Goal: Task Accomplishment & Management: Complete application form

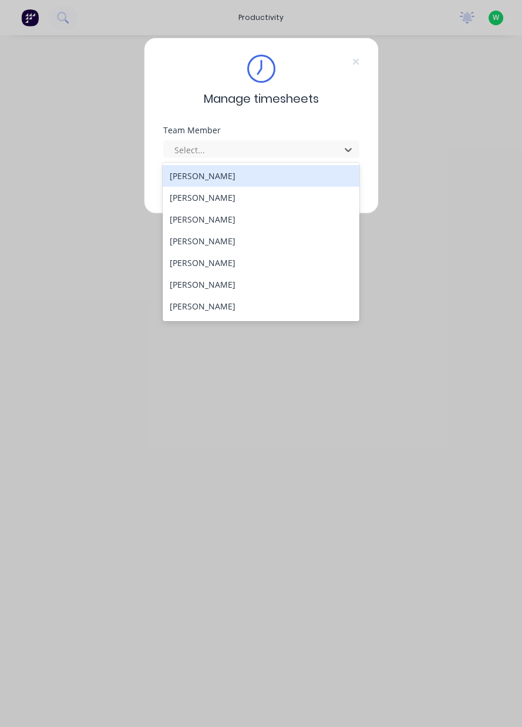
click at [217, 265] on div "[PERSON_NAME]" at bounding box center [261, 263] width 197 height 22
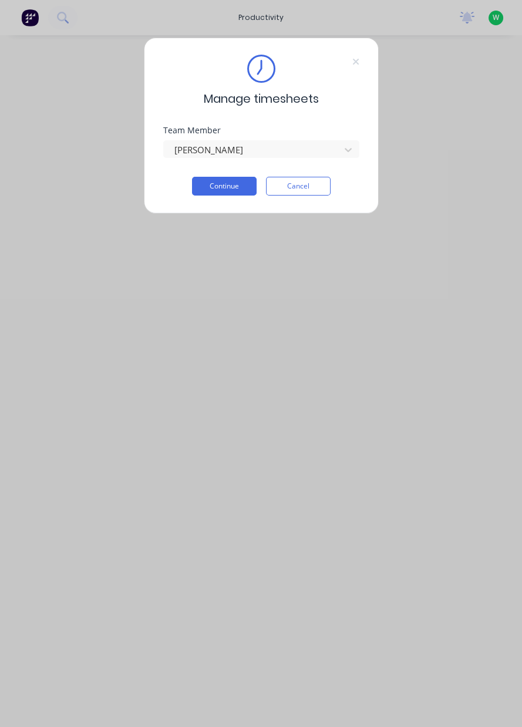
click at [231, 189] on button "Continue" at bounding box center [224, 186] width 65 height 19
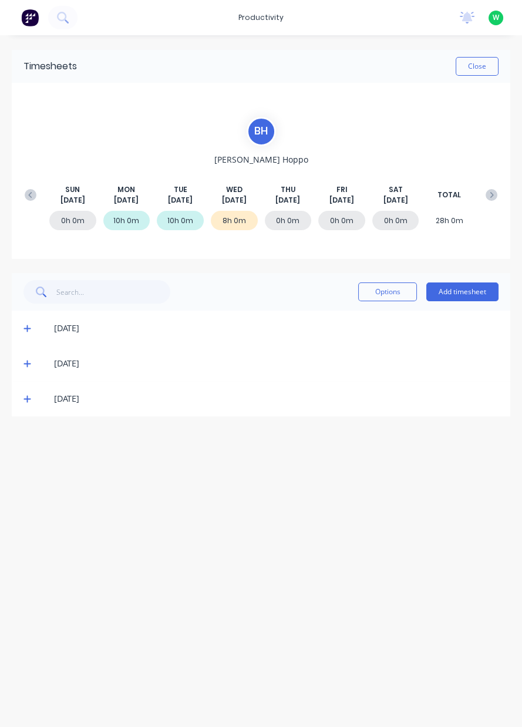
click at [469, 295] on button "Add timesheet" at bounding box center [462, 291] width 72 height 19
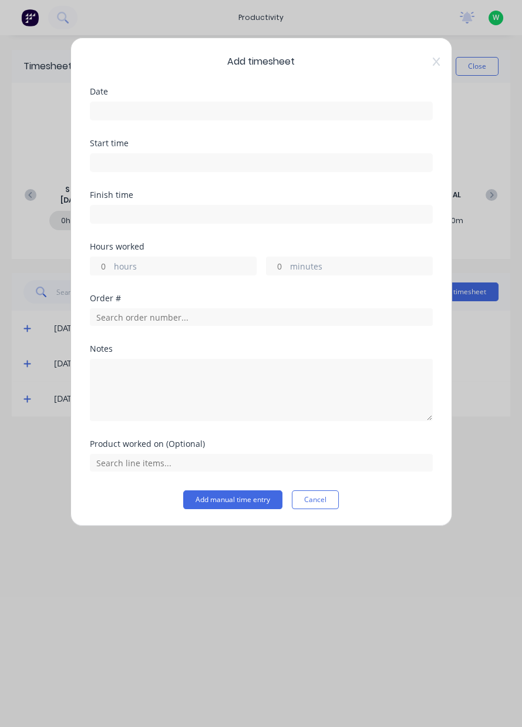
click at [154, 112] on input at bounding box center [261, 111] width 342 height 18
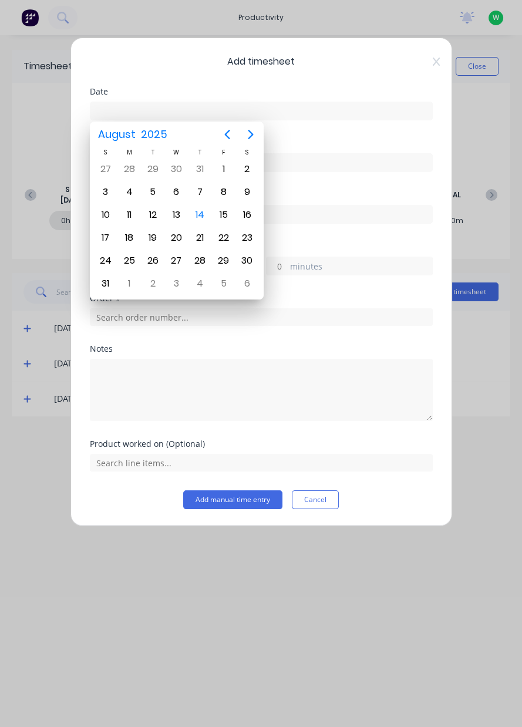
click at [201, 215] on div "14" at bounding box center [200, 215] width 18 height 18
type input "[DATE]"
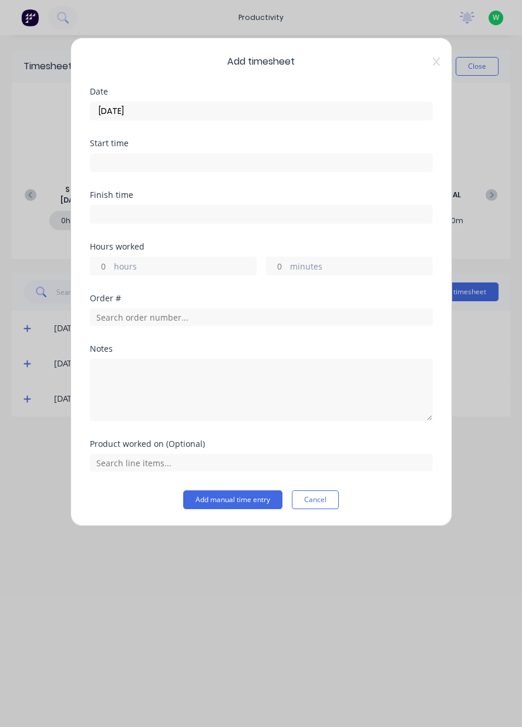
click at [154, 266] on label "hours" at bounding box center [185, 267] width 142 height 15
click at [111, 266] on input "hours" at bounding box center [100, 266] width 21 height 18
type input "5"
click at [160, 320] on input "text" at bounding box center [261, 317] width 343 height 18
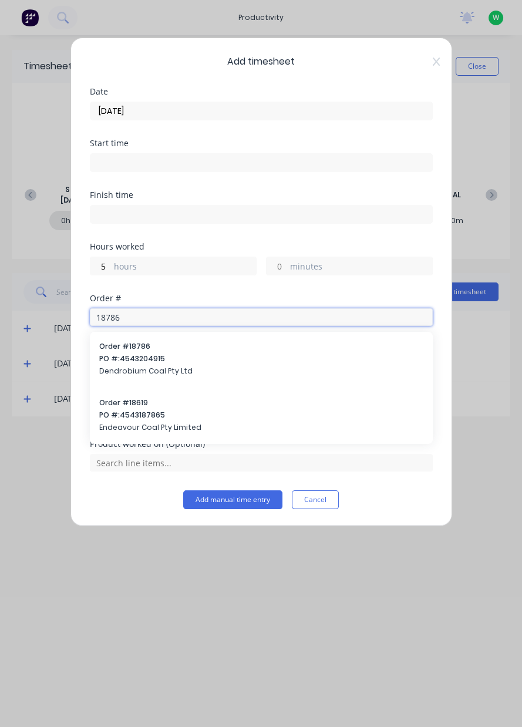
type input "18786"
click at [169, 366] on span "Dendrobium Coal Pty Ltd" at bounding box center [261, 371] width 324 height 11
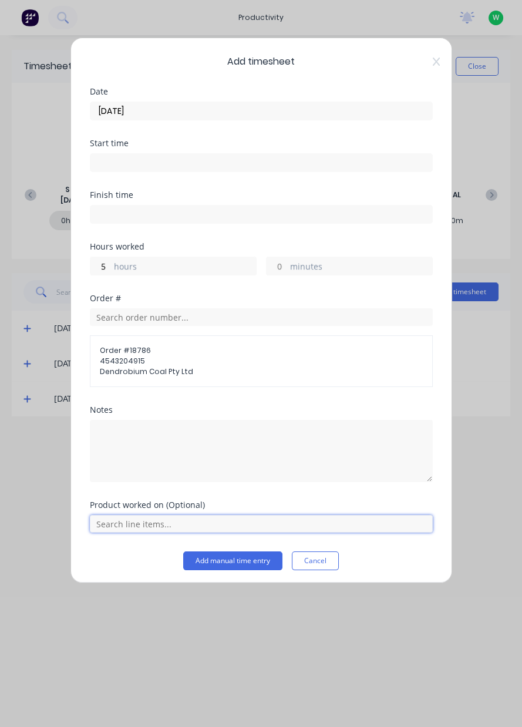
click at [154, 521] on input "text" at bounding box center [261, 524] width 343 height 18
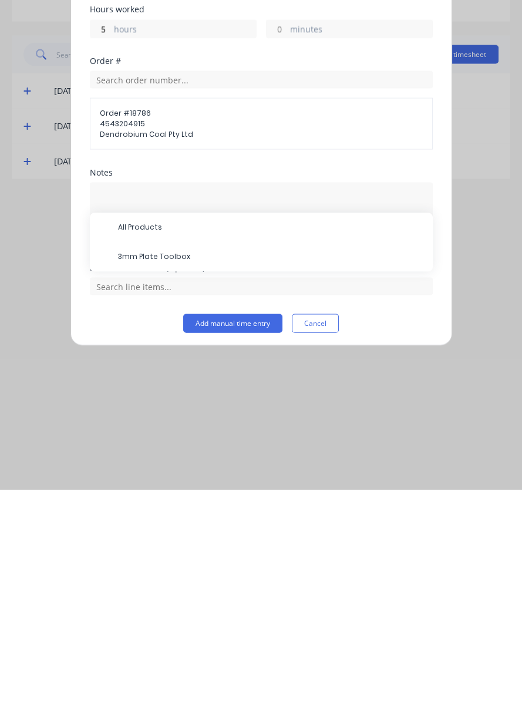
click at [233, 561] on button "Add manual time entry" at bounding box center [232, 560] width 99 height 19
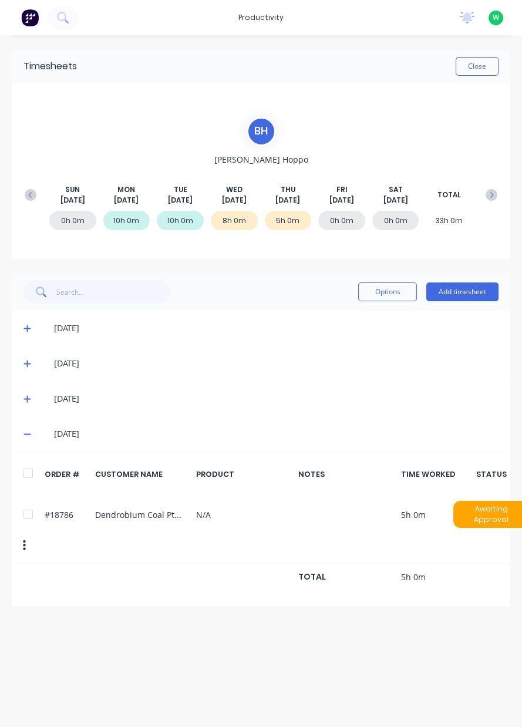
click at [468, 292] on button "Add timesheet" at bounding box center [462, 291] width 72 height 19
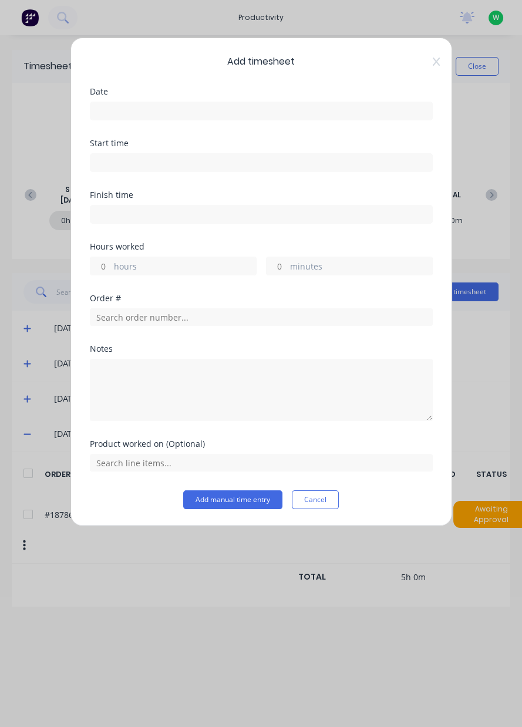
click at [173, 114] on input at bounding box center [261, 111] width 342 height 18
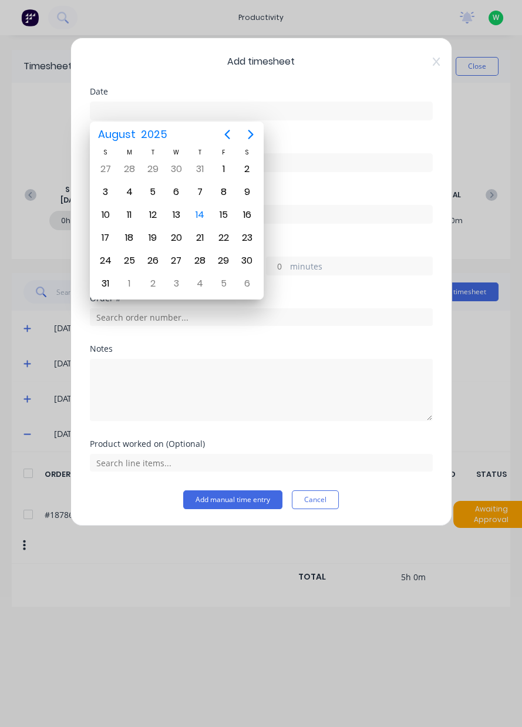
click at [202, 211] on div "14" at bounding box center [200, 215] width 18 height 18
type input "[DATE]"
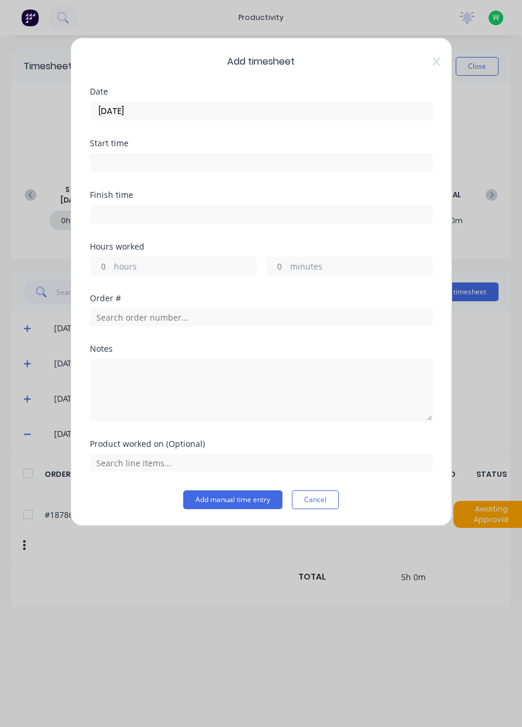
click at [169, 266] on label "hours" at bounding box center [185, 267] width 142 height 15
click at [111, 266] on input "hours" at bounding box center [100, 266] width 21 height 18
type input "5"
click at [158, 317] on input "text" at bounding box center [261, 317] width 343 height 18
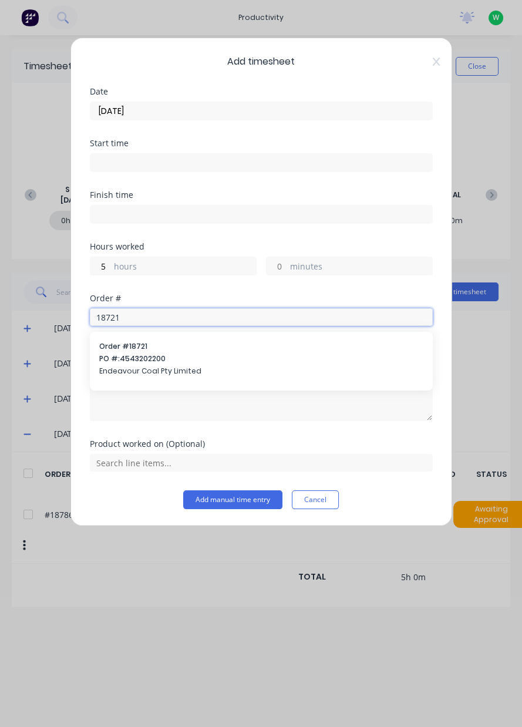
type input "18721"
click at [154, 361] on span "PO #: 4543202200" at bounding box center [261, 358] width 324 height 11
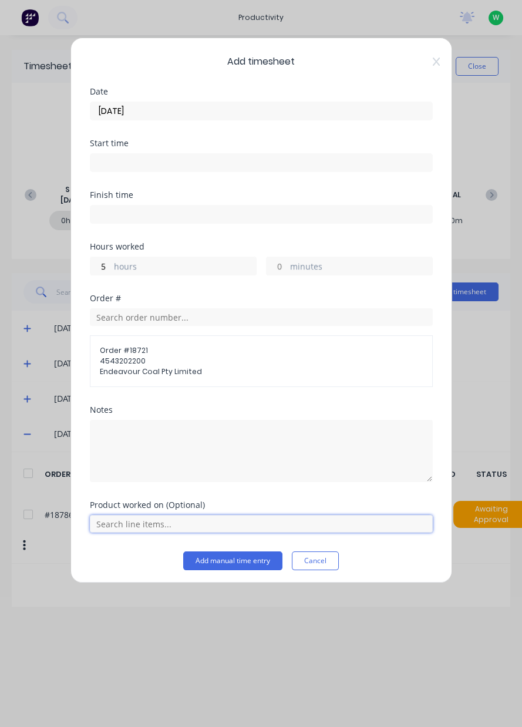
click at [157, 526] on input "text" at bounding box center [261, 524] width 343 height 18
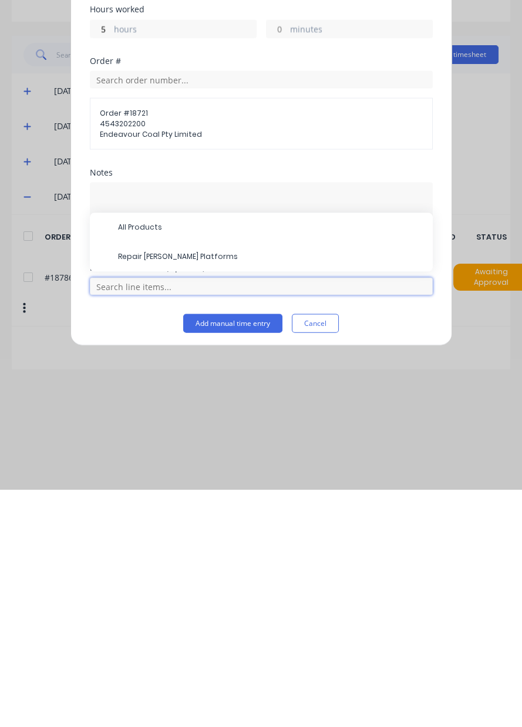
scroll to position [40, 0]
click at [178, 496] on span "Repair [PERSON_NAME] Platforms" at bounding box center [270, 494] width 305 height 11
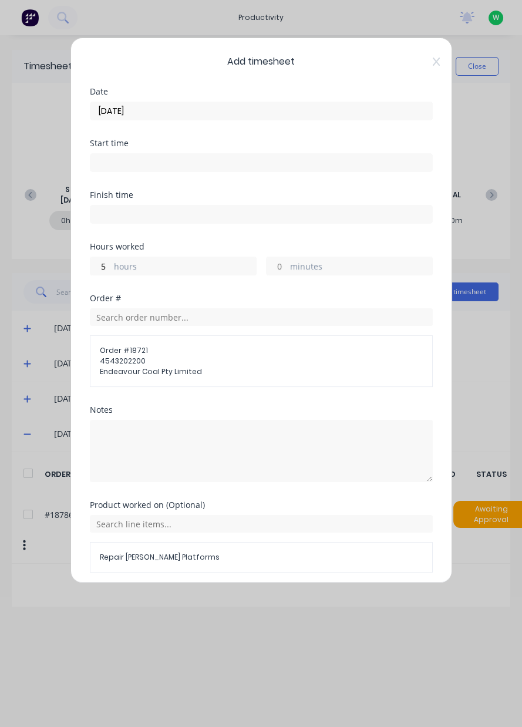
scroll to position [42, 0]
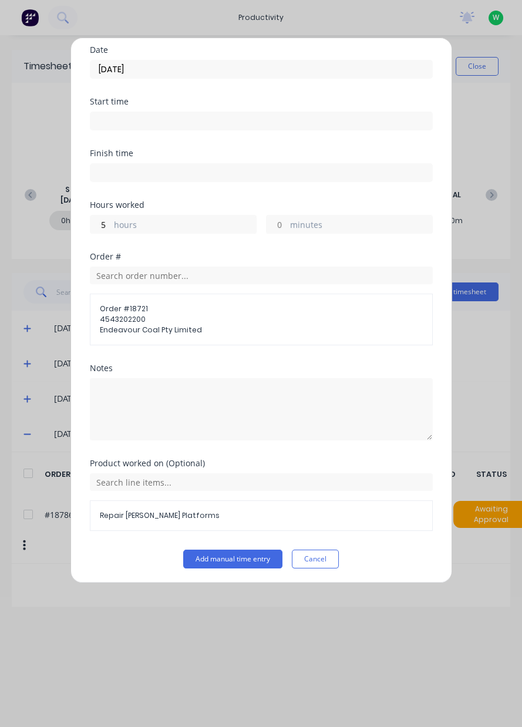
click at [239, 560] on button "Add manual time entry" at bounding box center [232, 558] width 99 height 19
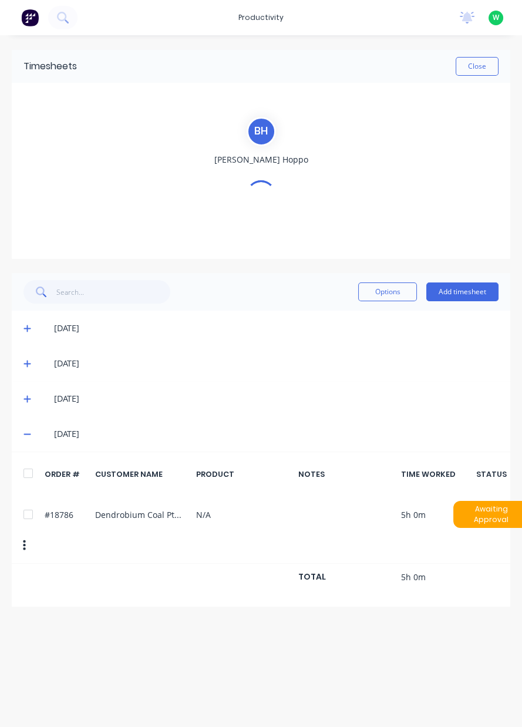
scroll to position [0, 0]
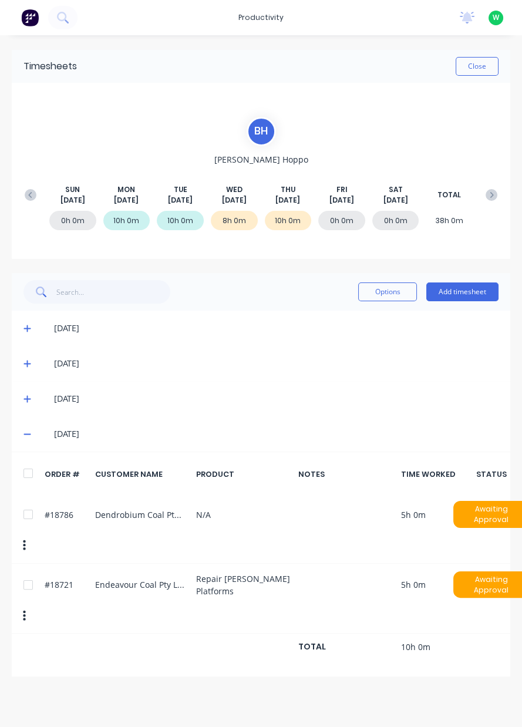
click at [481, 70] on button "Close" at bounding box center [476, 66] width 43 height 19
